Goal: Task Accomplishment & Management: Use online tool/utility

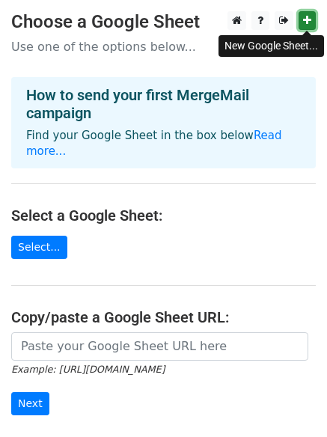
click at [306, 19] on icon at bounding box center [307, 20] width 8 height 10
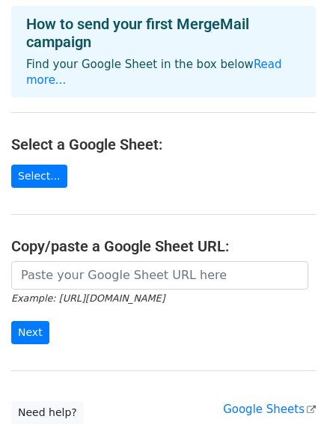
scroll to position [162, 0]
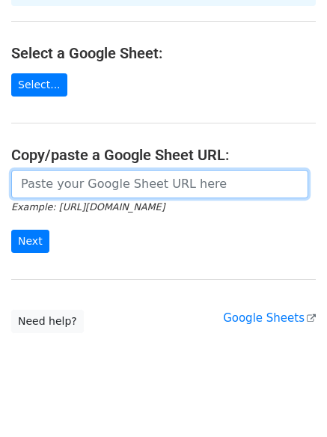
click at [45, 170] on input "url" at bounding box center [159, 184] width 297 height 28
paste input "https://docs.google.com/spreadsheets/d/1y5rI3xbC4rWwbhkysJr1QU6NTnBi7HRqDlPmUev…"
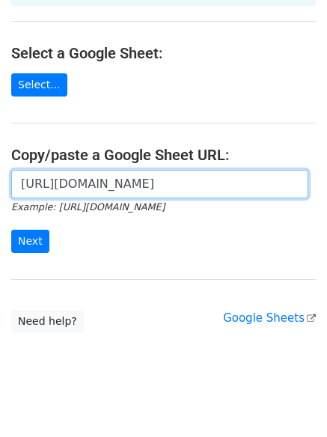
scroll to position [0, 333]
type input "https://docs.google.com/spreadsheets/d/1y5rI3xbC4rWwbhkysJr1QU6NTnBi7HRqDlPmUev…"
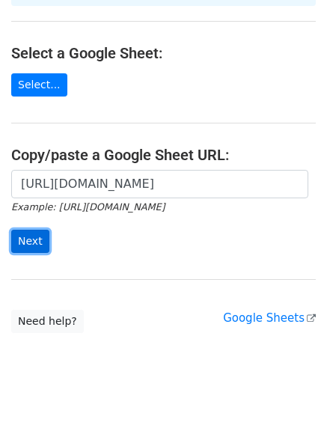
scroll to position [0, 0]
click at [28, 230] on input "Next" at bounding box center [30, 241] width 38 height 23
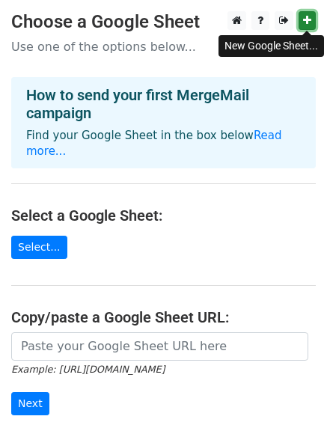
click at [308, 19] on icon at bounding box center [307, 20] width 8 height 10
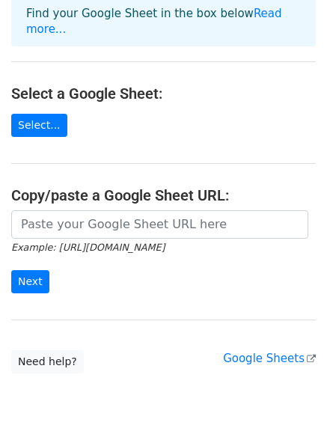
scroll to position [162, 0]
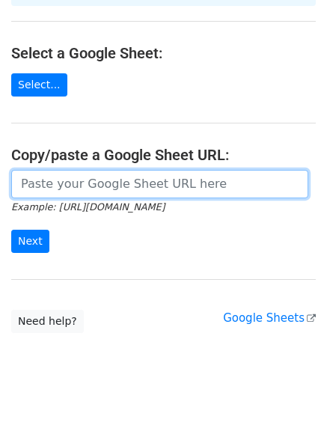
click at [129, 171] on input "url" at bounding box center [159, 184] width 297 height 28
paste input "[URL][DOMAIN_NAME]"
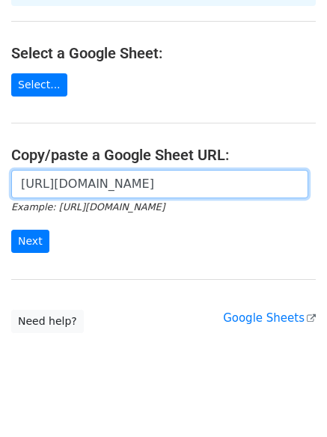
scroll to position [0, 343]
type input "[URL][DOMAIN_NAME]"
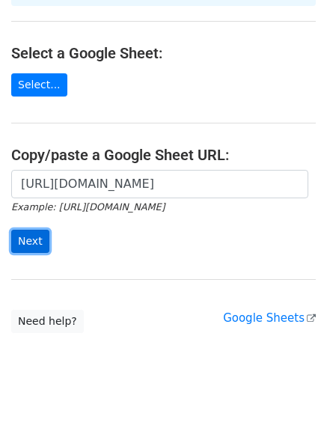
scroll to position [0, 0]
click at [32, 230] on input "Next" at bounding box center [30, 241] width 38 height 23
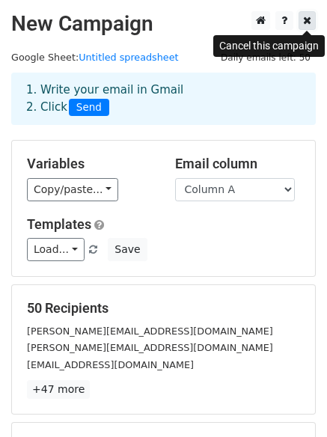
click at [310, 23] on icon at bounding box center [307, 20] width 8 height 10
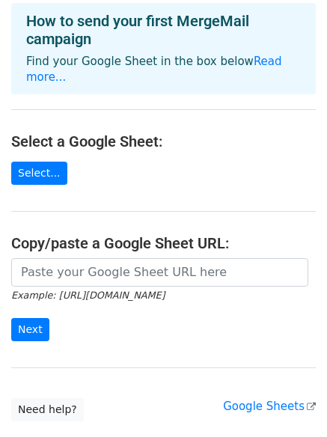
scroll to position [162, 0]
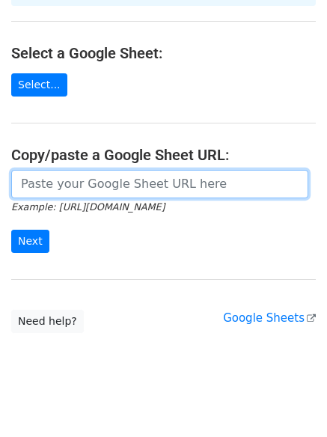
click at [49, 171] on input "url" at bounding box center [159, 184] width 297 height 28
paste input "[URL][DOMAIN_NAME]"
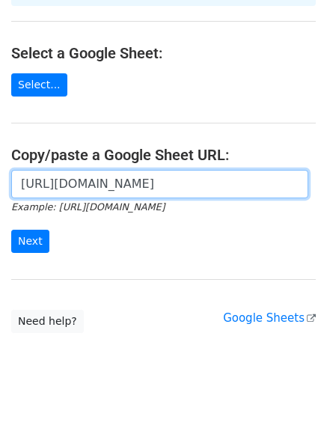
scroll to position [0, 343]
type input "[URL][DOMAIN_NAME]"
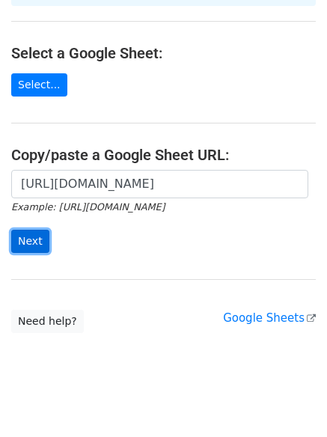
scroll to position [0, 0]
click at [28, 230] on input "Next" at bounding box center [30, 241] width 38 height 23
